Goal: Transaction & Acquisition: Purchase product/service

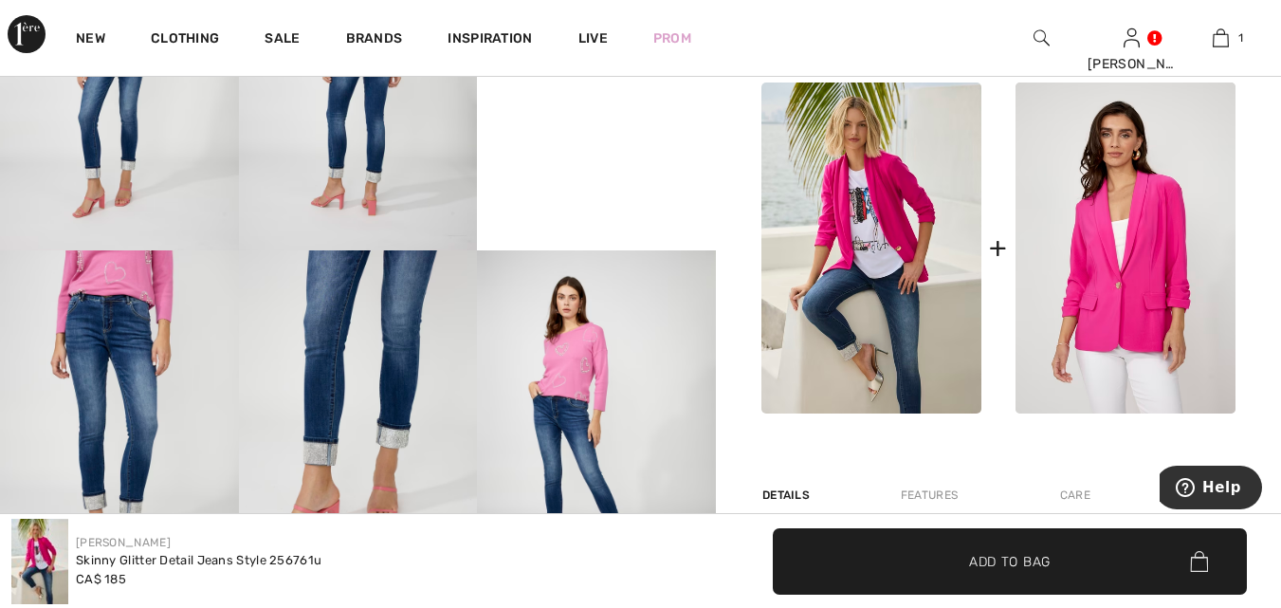
scroll to position [830, 0]
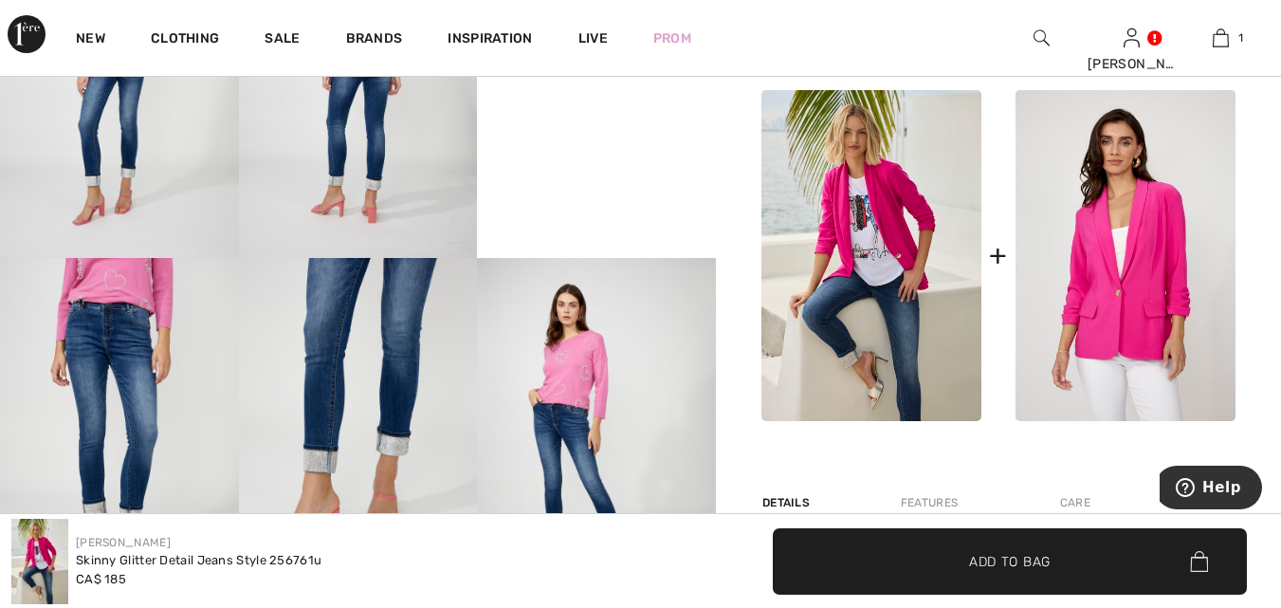
click at [1128, 262] on img at bounding box center [1126, 255] width 220 height 331
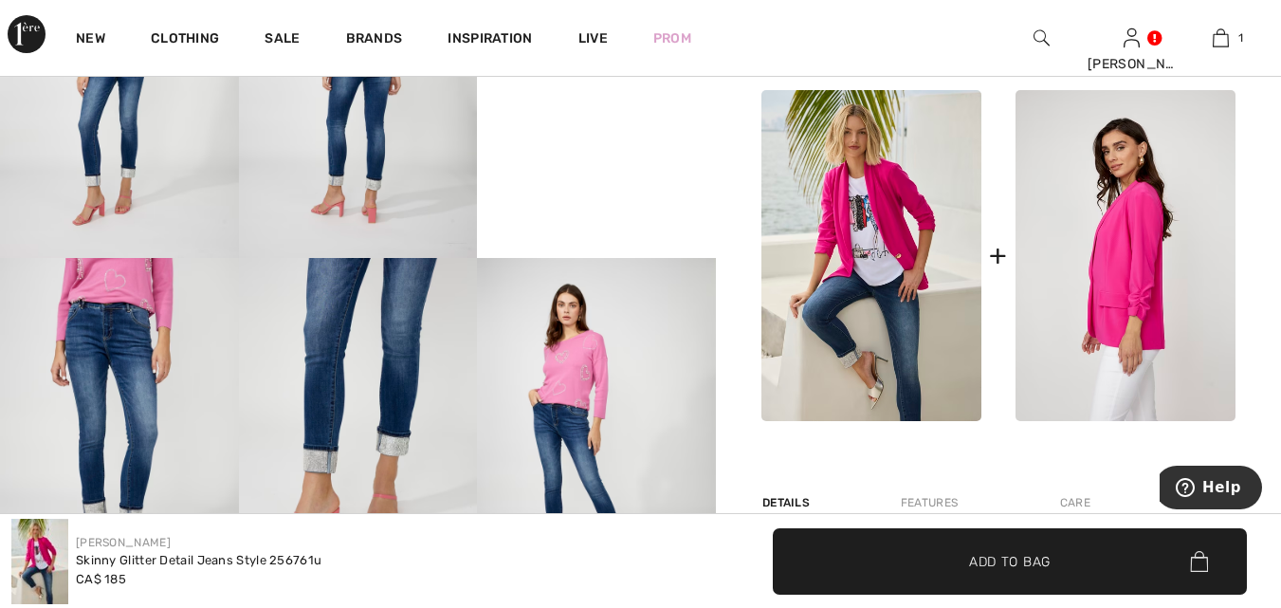
click at [1115, 293] on img at bounding box center [1126, 255] width 220 height 331
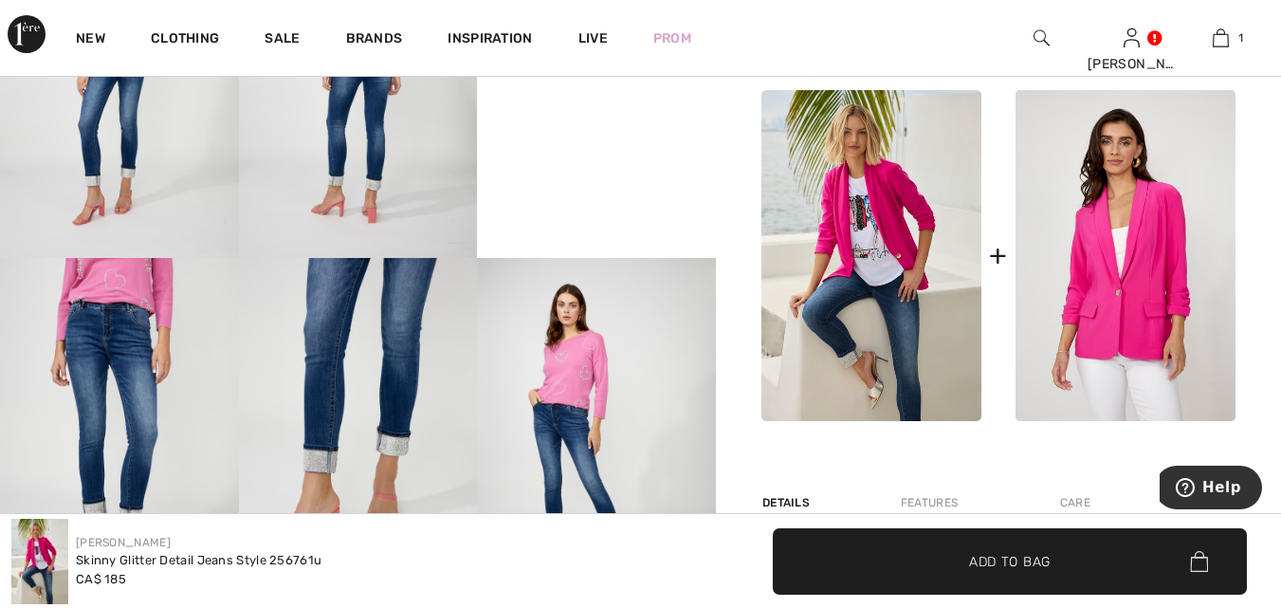
click at [852, 229] on img at bounding box center [871, 255] width 220 height 331
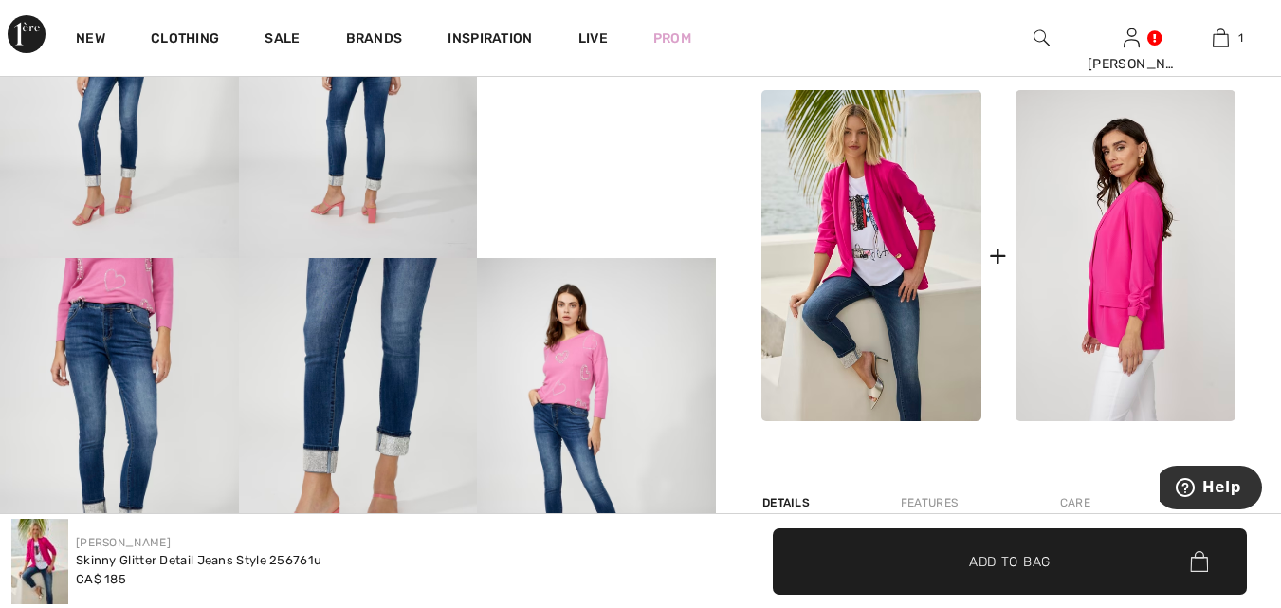
click at [1042, 216] on img at bounding box center [1126, 255] width 220 height 331
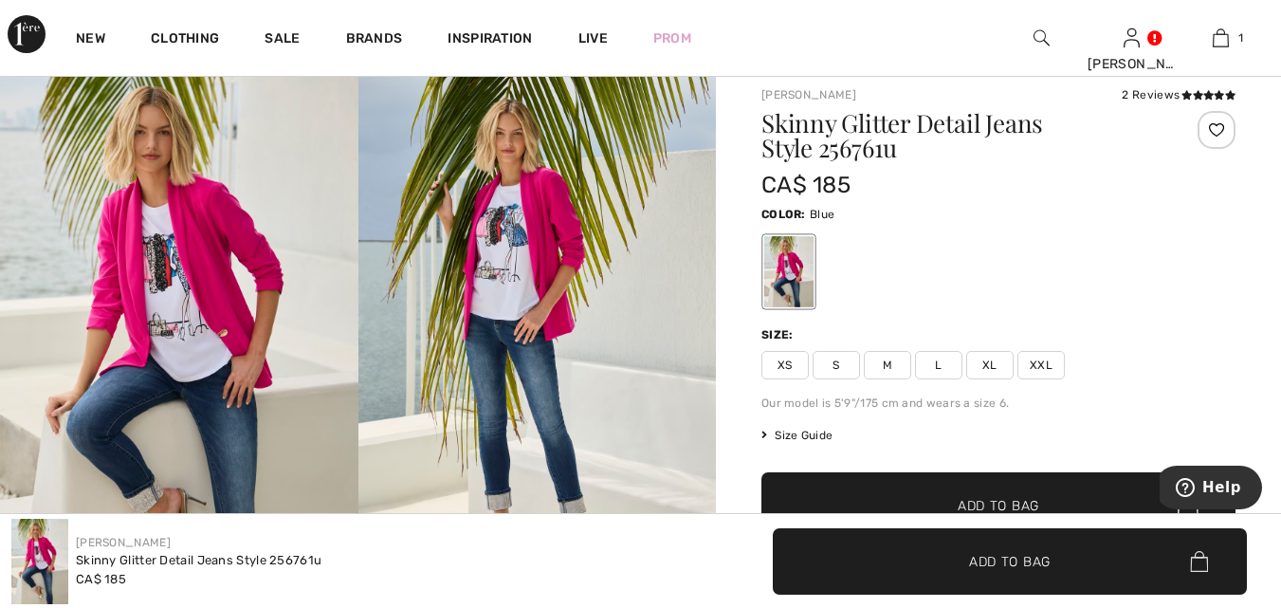
scroll to position [127, 0]
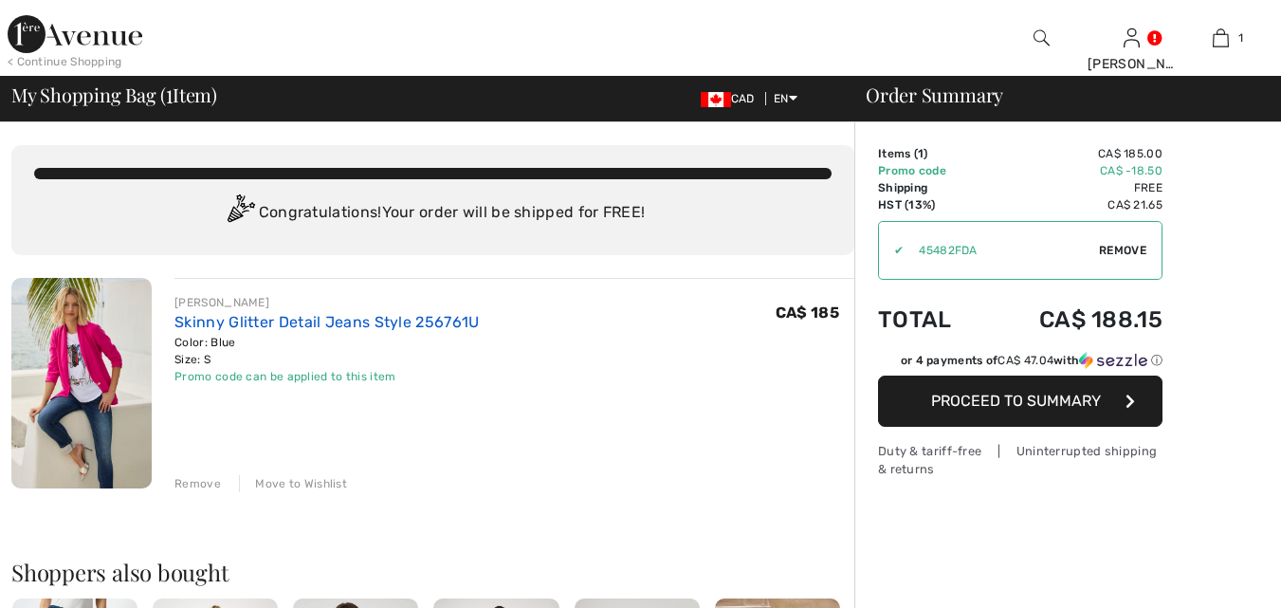
click at [288, 324] on link "Skinny Glitter Detail Jeans Style 256761U" at bounding box center [326, 322] width 304 height 18
click at [1042, 216] on td "✔ Apply Remove" at bounding box center [1020, 250] width 284 height 74
drag, startPoint x: 1039, startPoint y: 218, endPoint x: 1007, endPoint y: 219, distance: 32.3
click at [1007, 219] on td "✔ Apply Remove" at bounding box center [1020, 250] width 284 height 74
drag, startPoint x: 882, startPoint y: 257, endPoint x: 804, endPoint y: 277, distance: 80.3
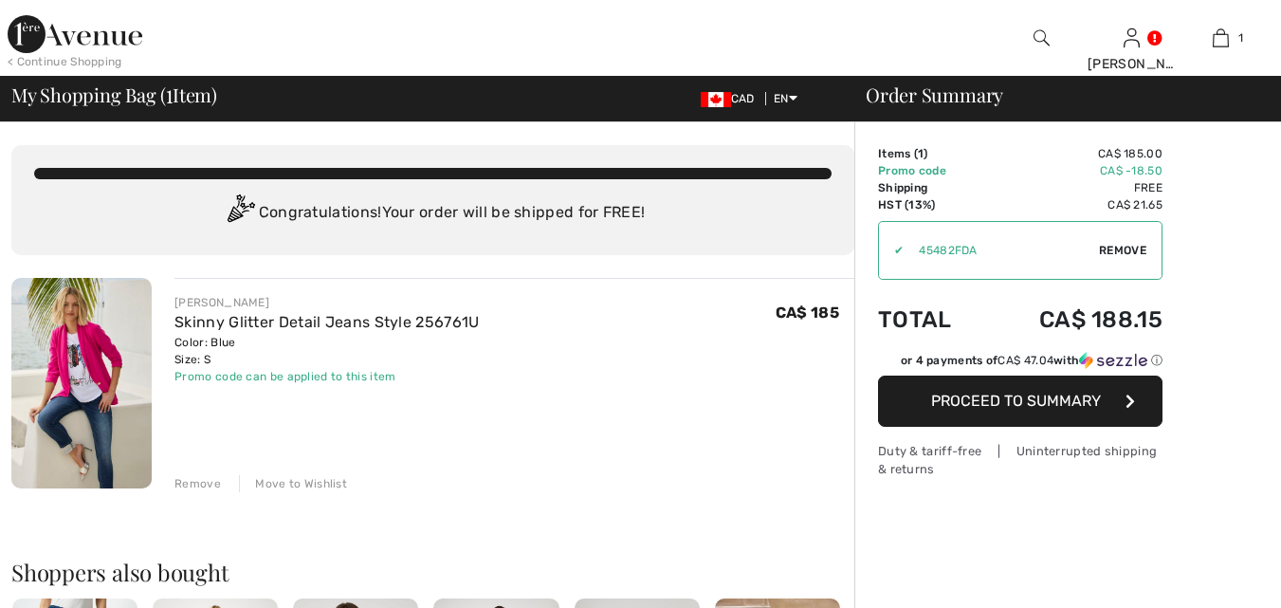
click at [878, 259] on div "✔ Apply Remove" at bounding box center [1020, 250] width 284 height 59
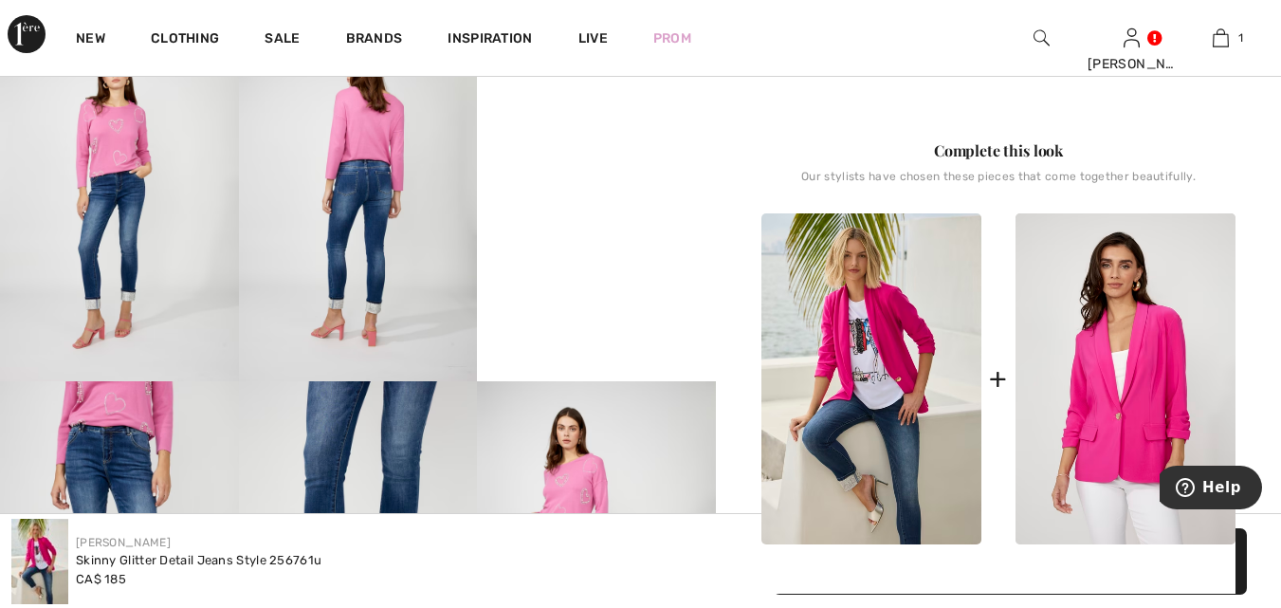
scroll to position [734, 0]
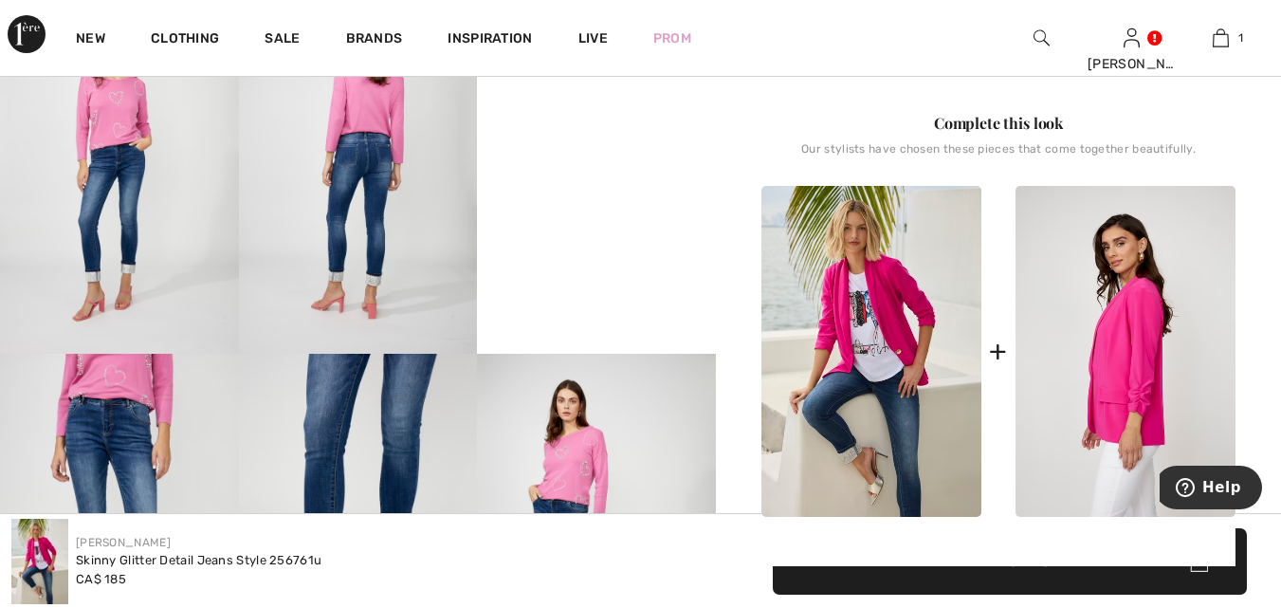
click at [1104, 350] on img at bounding box center [1126, 351] width 220 height 331
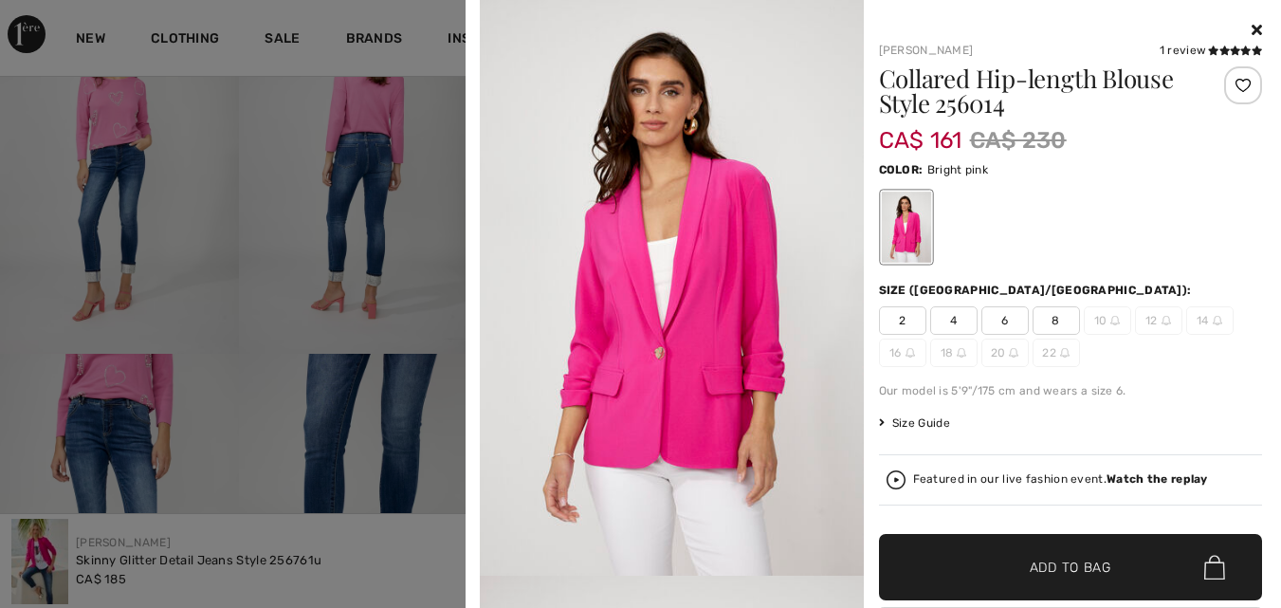
click at [962, 294] on div "[PERSON_NAME] 1 review 1 review Collared Hip-length Blouse Style 256014 CA$ 161…" at bounding box center [640, 304] width 1281 height 608
click at [962, 294] on div "Size ([GEOGRAPHIC_DATA]/[GEOGRAPHIC_DATA]):" at bounding box center [1071, 290] width 384 height 17
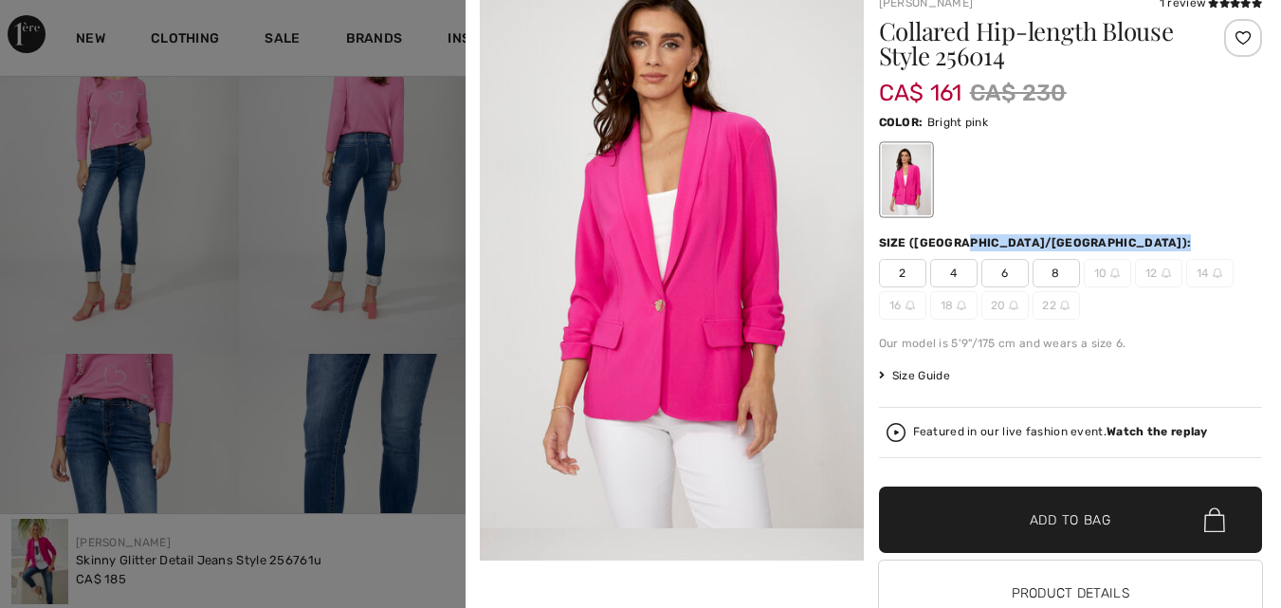
scroll to position [57, 0]
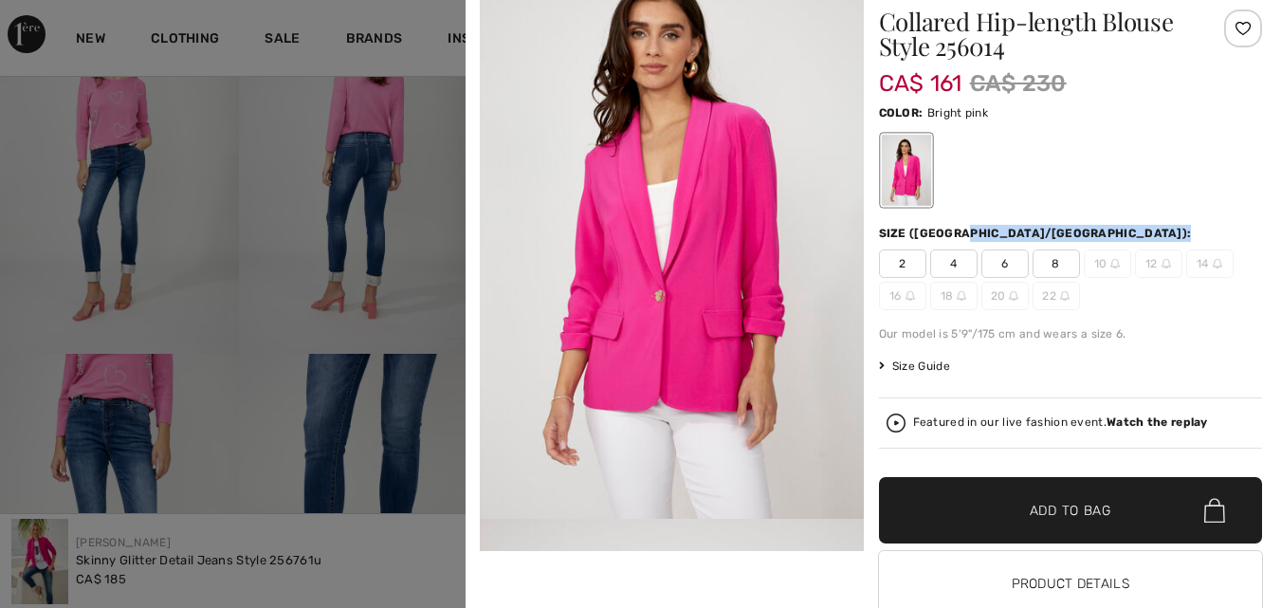
click at [940, 371] on span "Size Guide" at bounding box center [914, 365] width 71 height 17
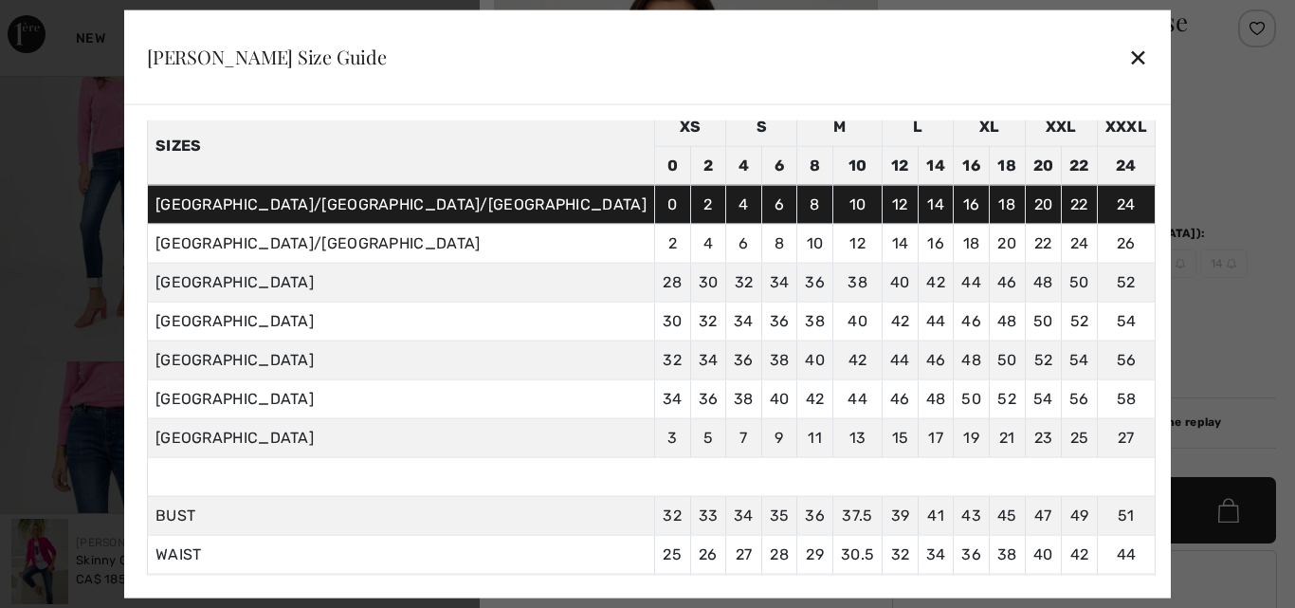
scroll to position [84, 0]
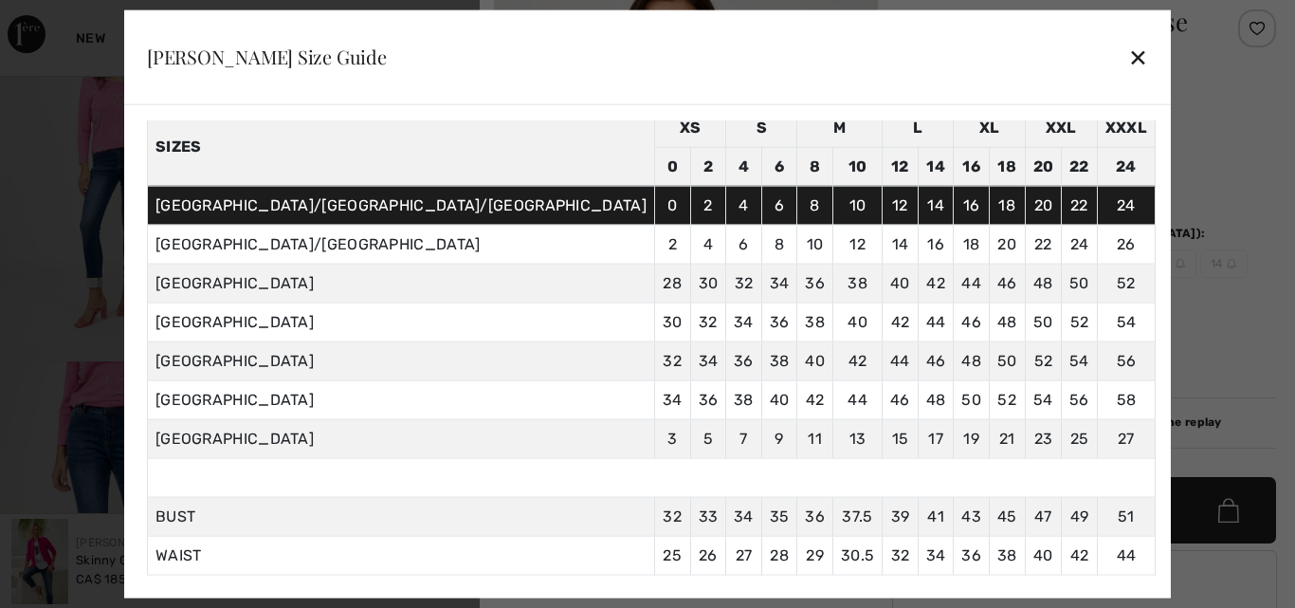
click at [1128, 61] on div "✕" at bounding box center [1138, 57] width 20 height 40
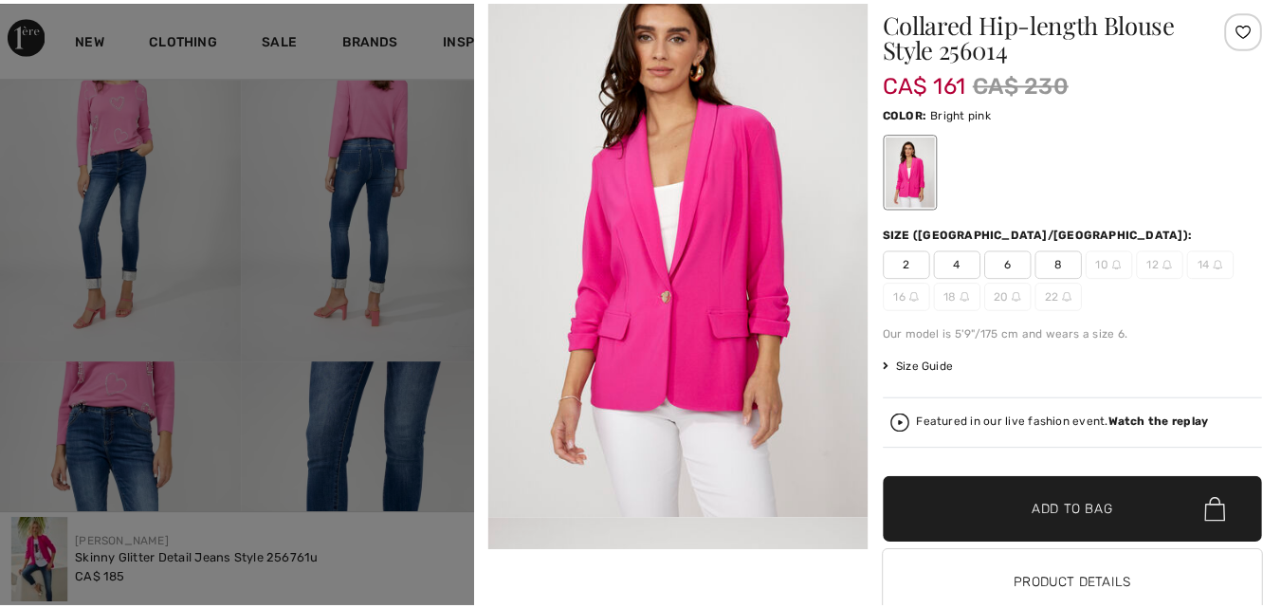
scroll to position [734, 0]
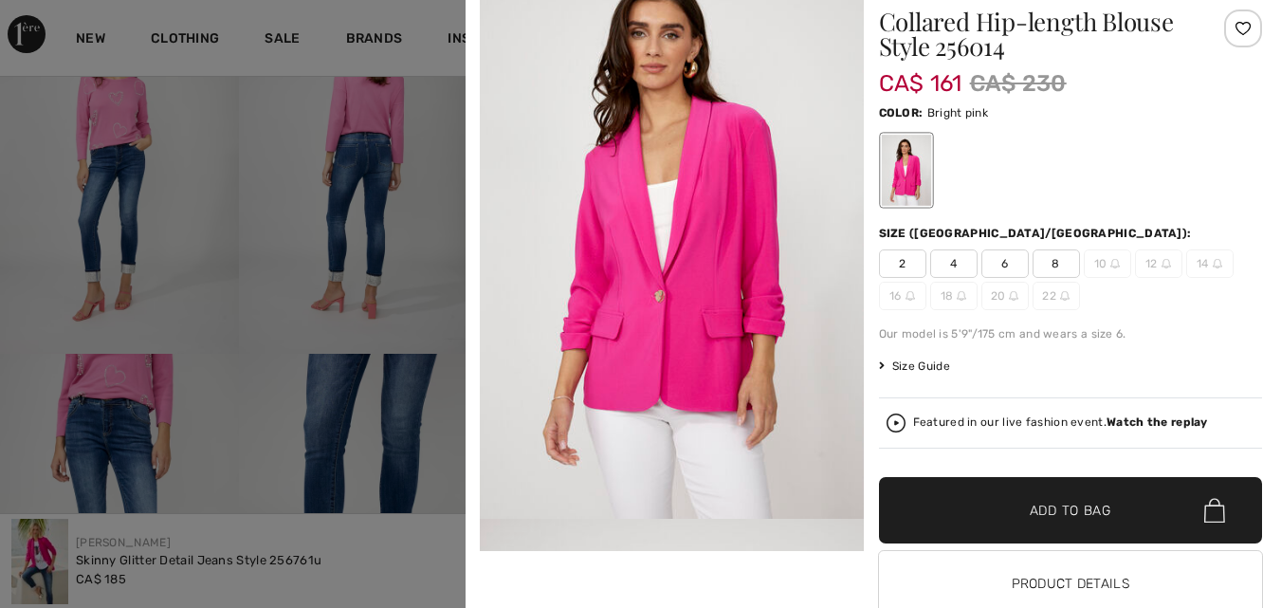
click at [987, 264] on span "6" at bounding box center [1004, 263] width 47 height 28
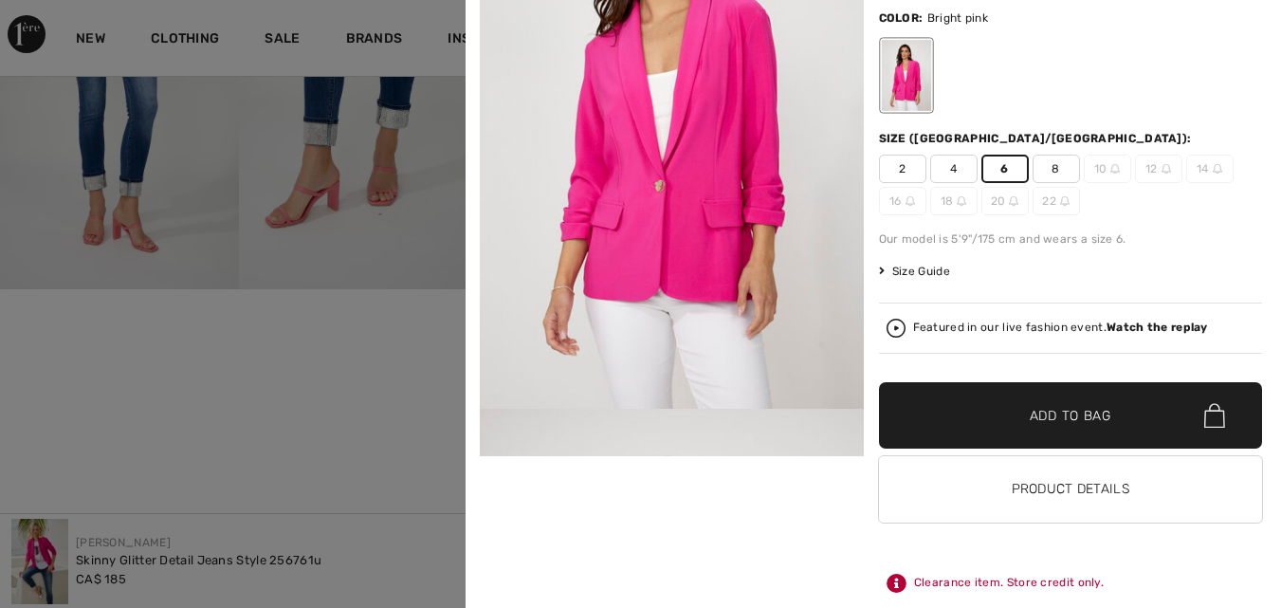
scroll to position [0, 0]
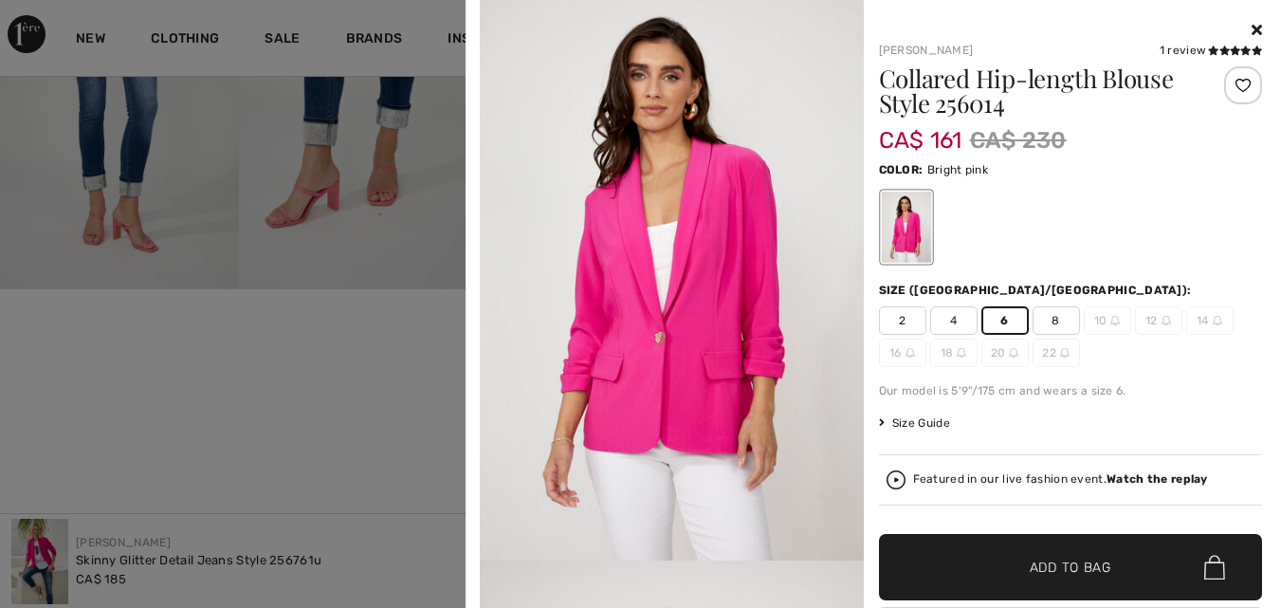
click at [1252, 31] on icon at bounding box center [1257, 29] width 10 height 15
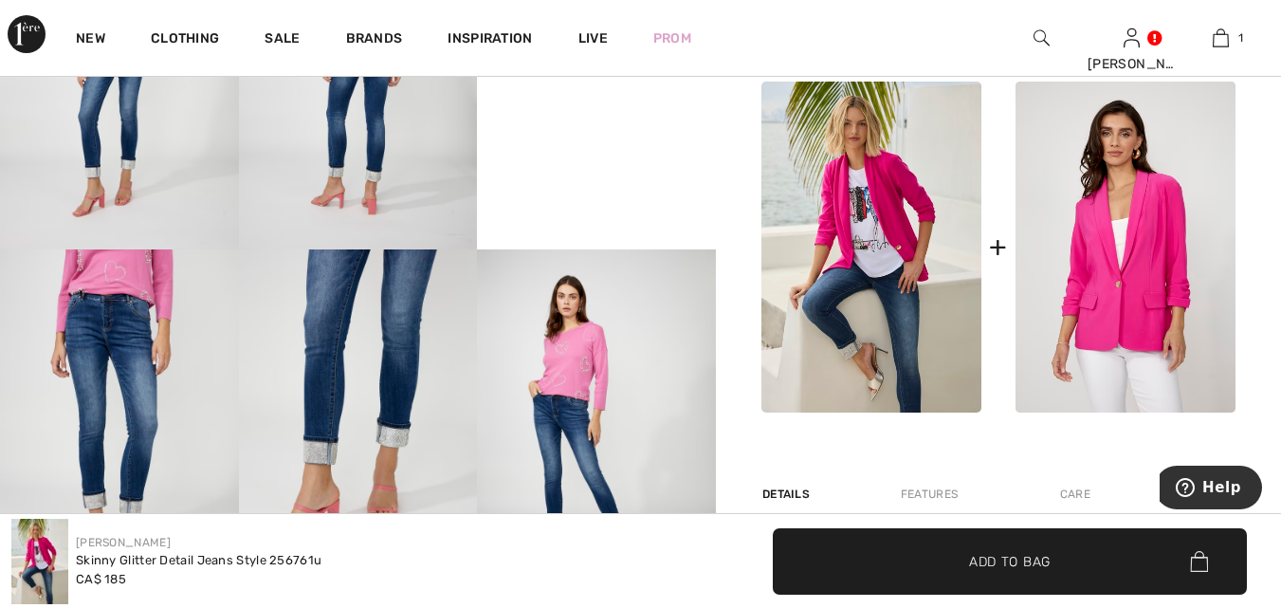
scroll to position [840, 0]
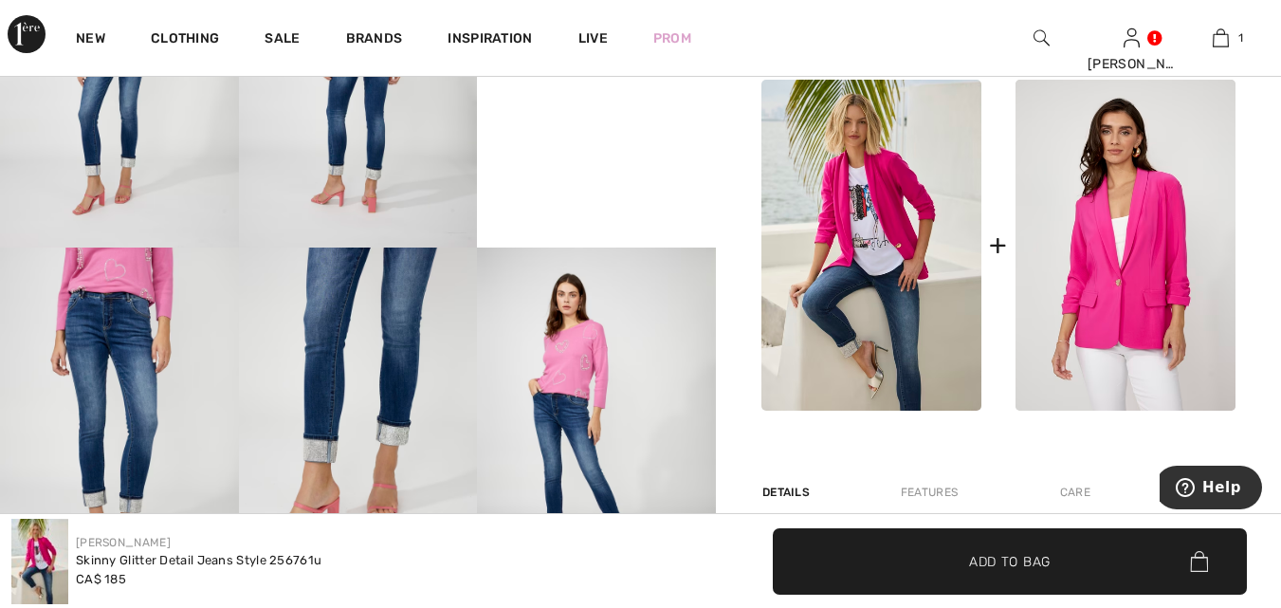
click at [917, 321] on img at bounding box center [871, 245] width 220 height 331
click at [874, 271] on img at bounding box center [871, 245] width 220 height 331
click at [892, 278] on img at bounding box center [871, 245] width 220 height 331
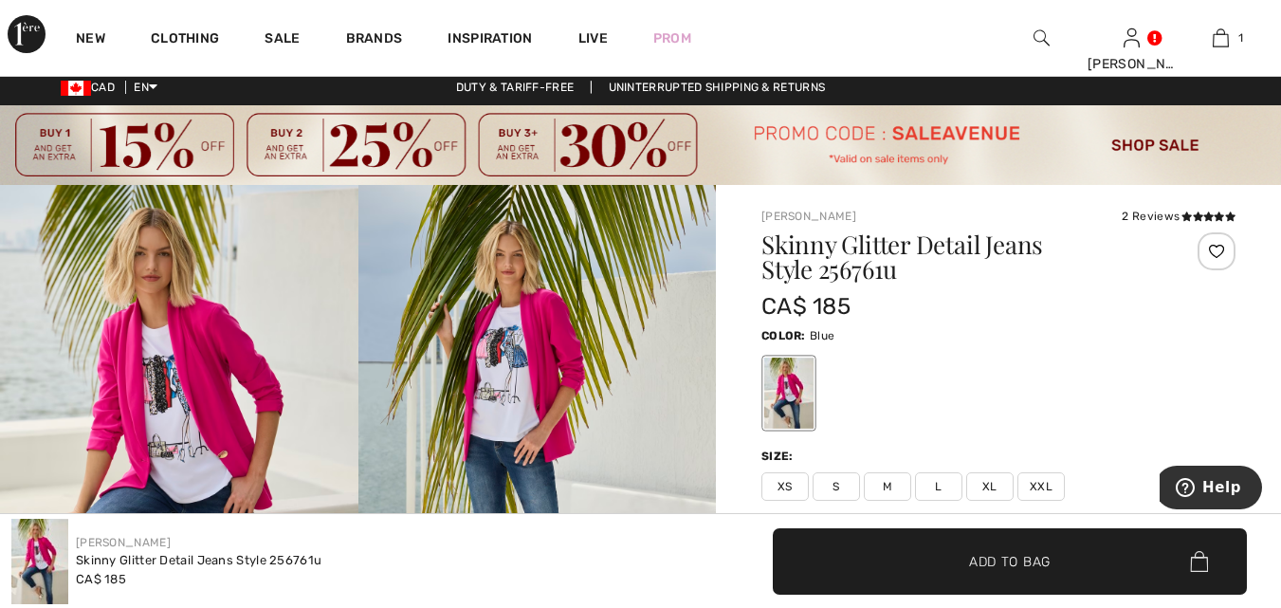
scroll to position [0, 0]
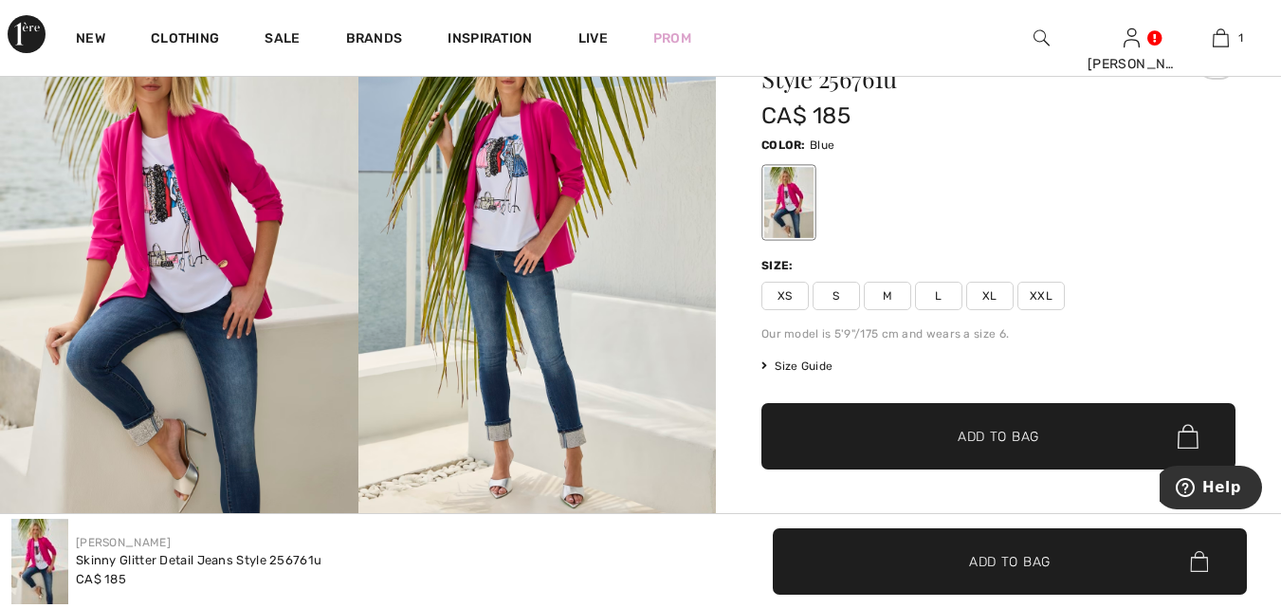
click at [529, 256] on img at bounding box center [537, 262] width 358 height 537
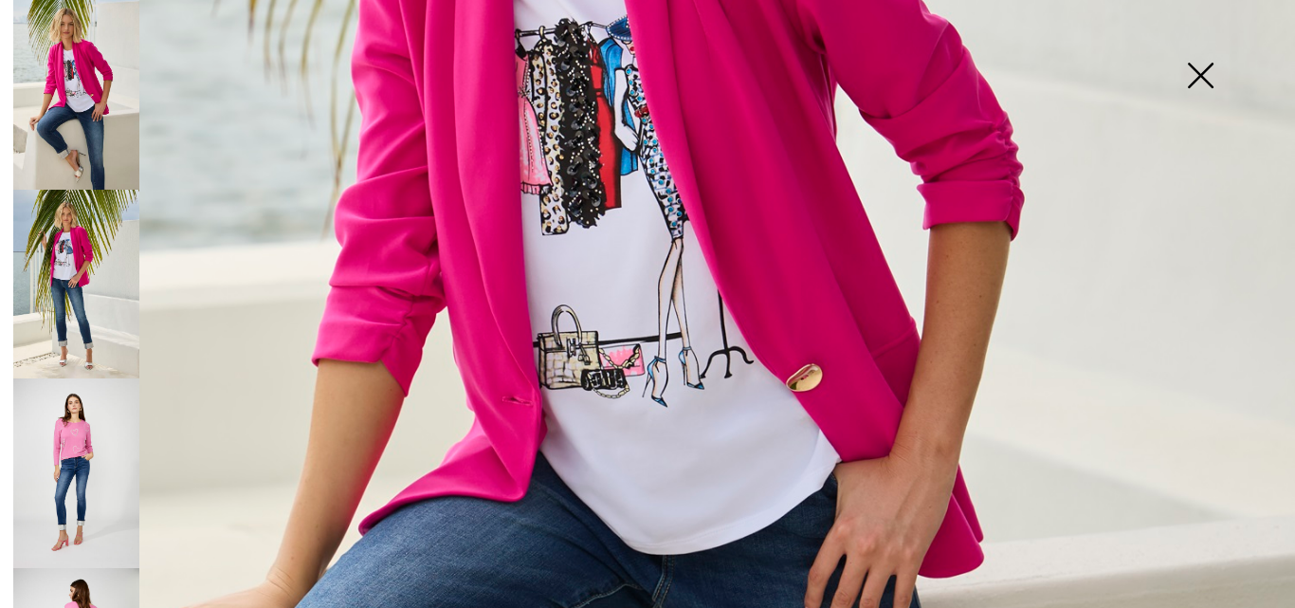
scroll to position [568, 0]
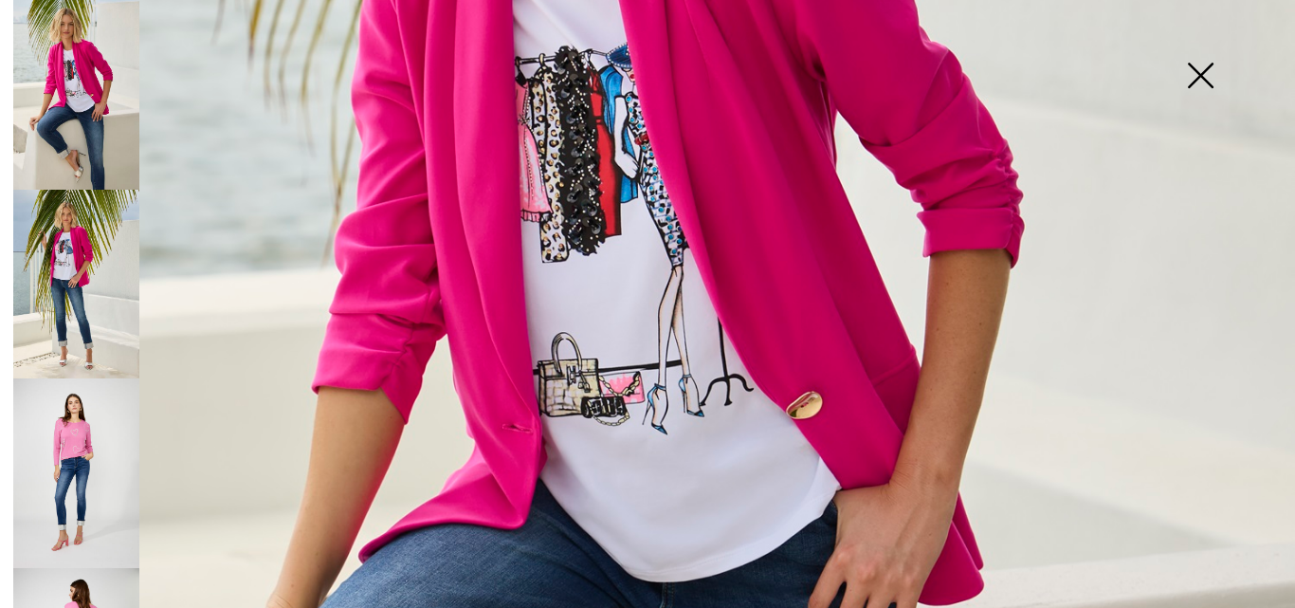
click at [64, 71] on img at bounding box center [76, 95] width 126 height 190
click at [81, 262] on img at bounding box center [76, 285] width 126 height 190
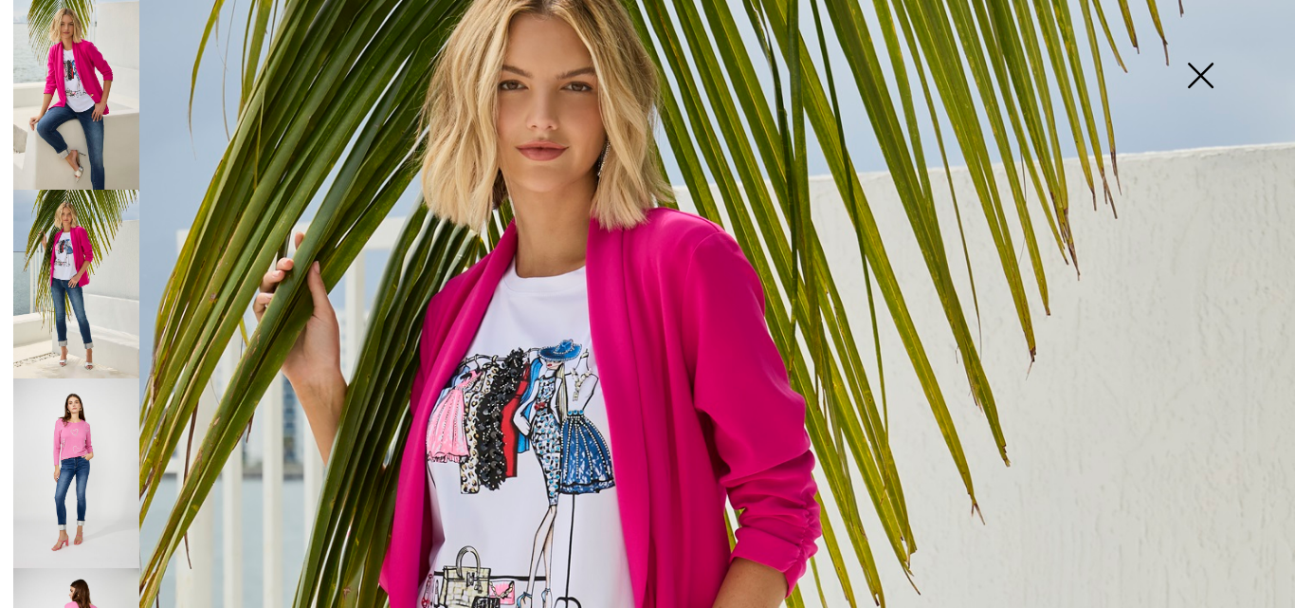
scroll to position [165, 0]
click at [1199, 77] on img at bounding box center [1200, 77] width 95 height 98
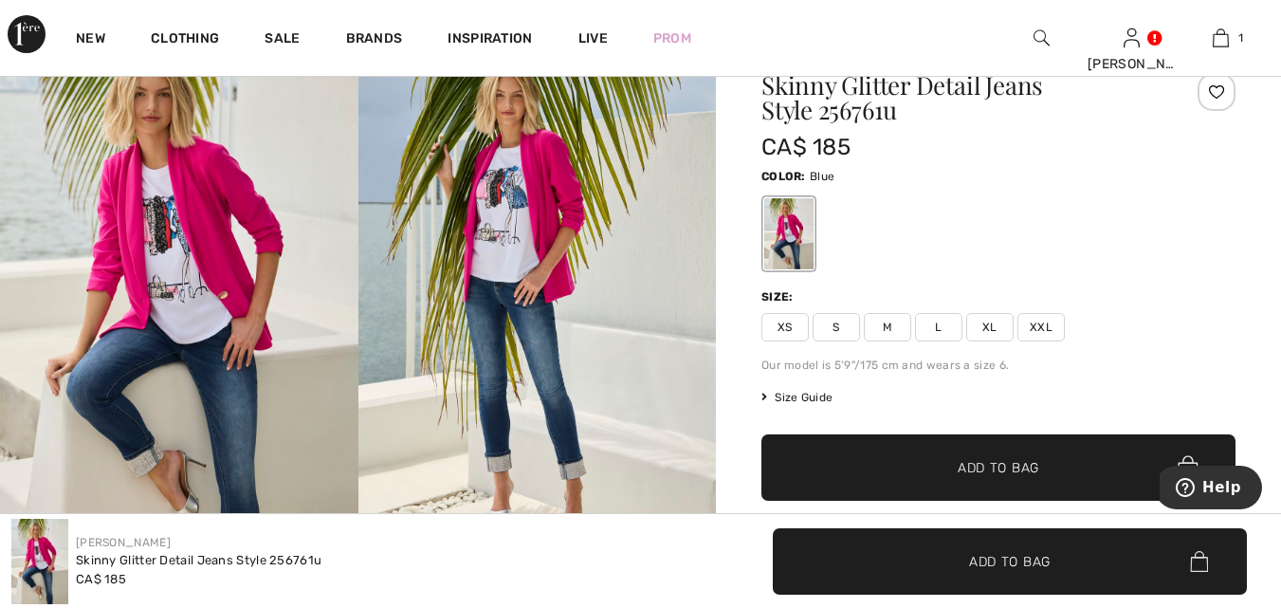
scroll to position [148, 0]
